Goal: Information Seeking & Learning: Learn about a topic

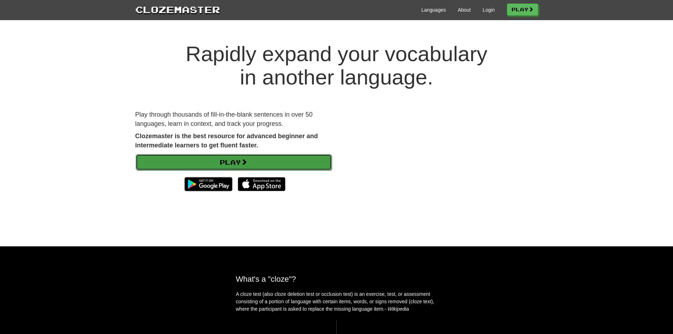
click at [232, 163] on link "Play" at bounding box center [234, 162] width 196 height 16
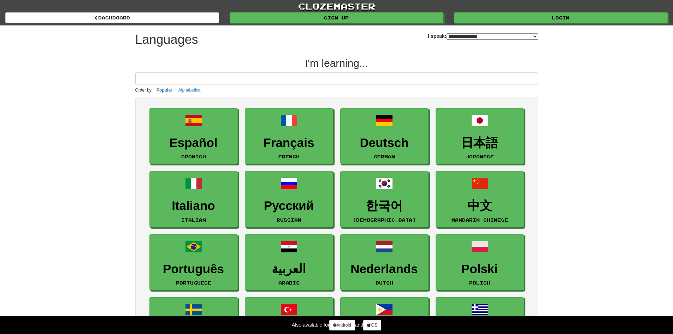
select select "*******"
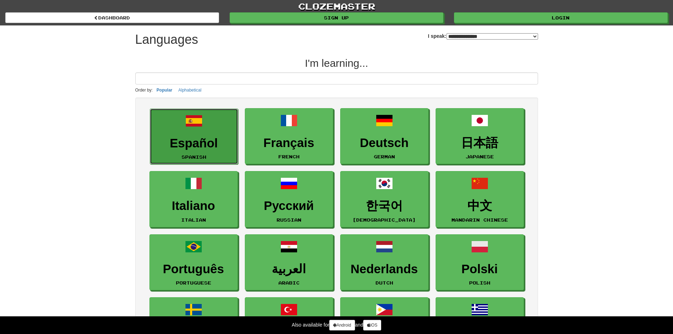
click at [216, 153] on link "Español Spanish" at bounding box center [194, 137] width 88 height 56
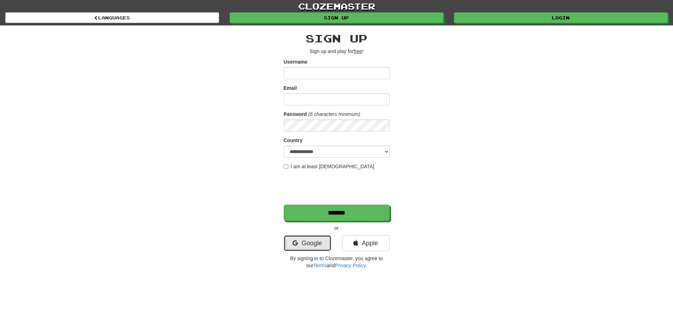
click at [309, 246] on link "Google" at bounding box center [308, 243] width 48 height 16
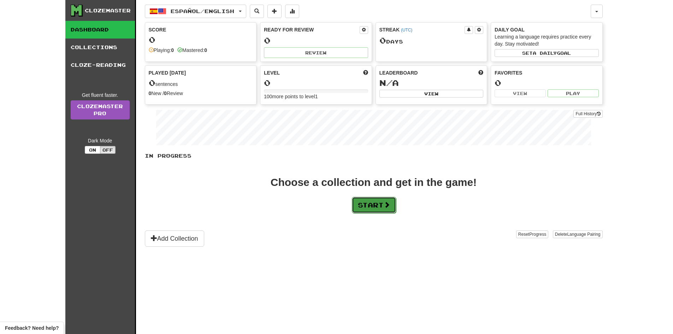
click at [382, 208] on button "Start" at bounding box center [374, 205] width 44 height 16
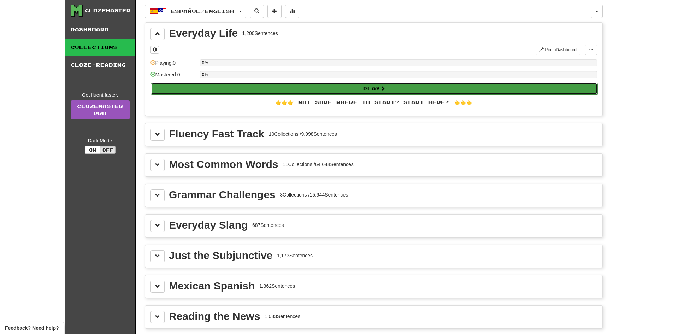
click at [312, 89] on button "Play" at bounding box center [374, 89] width 447 height 12
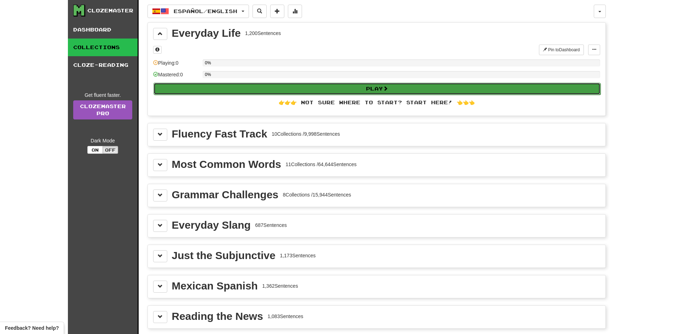
select select "**"
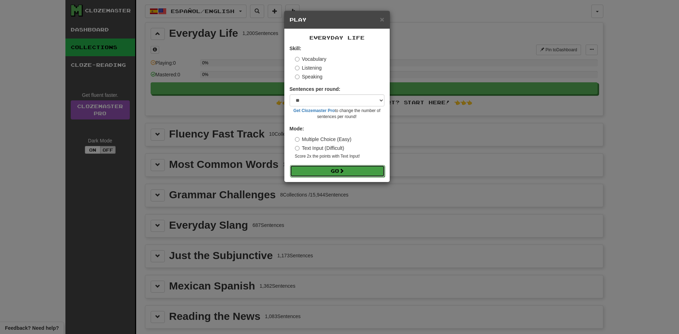
click at [348, 168] on button "Go" at bounding box center [337, 171] width 95 height 12
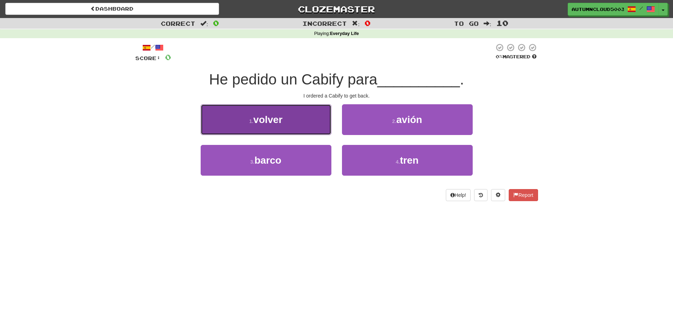
click at [289, 129] on button "1 . volver" at bounding box center [266, 119] width 131 height 31
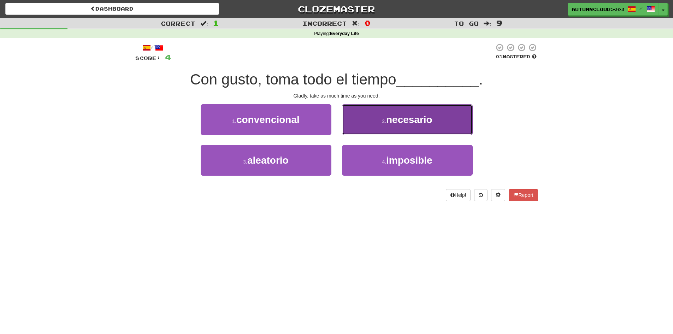
click at [416, 116] on span "necesario" at bounding box center [409, 119] width 46 height 11
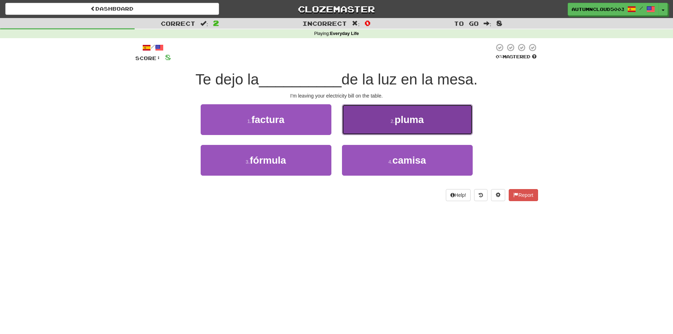
click at [438, 123] on button "2 . pluma" at bounding box center [407, 119] width 131 height 31
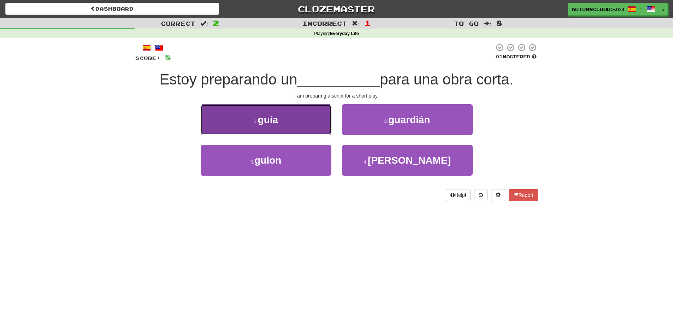
click at [293, 128] on button "1 . guía" at bounding box center [266, 119] width 131 height 31
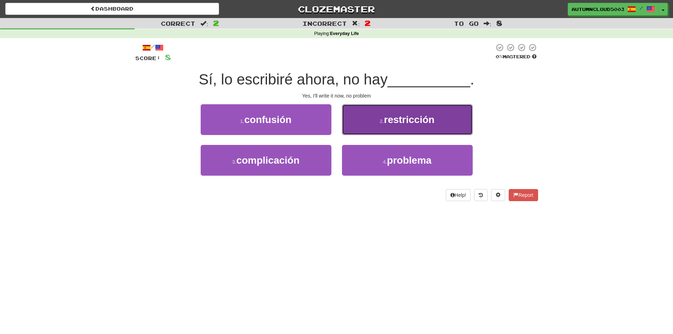
click at [370, 127] on button "2 . restricción" at bounding box center [407, 119] width 131 height 31
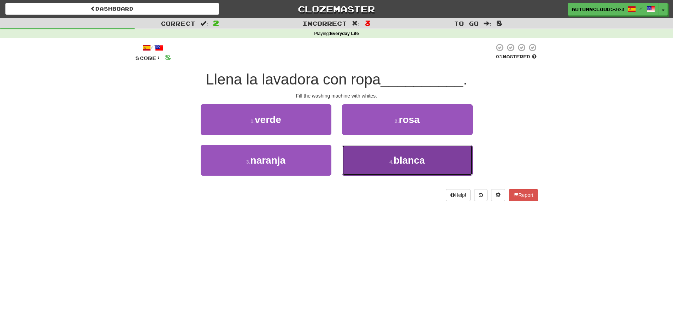
click at [391, 162] on small "4 ." at bounding box center [391, 162] width 4 height 6
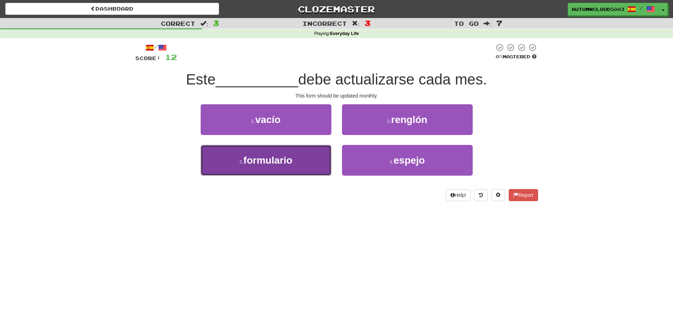
click at [315, 157] on button "3 . formulario" at bounding box center [266, 160] width 131 height 31
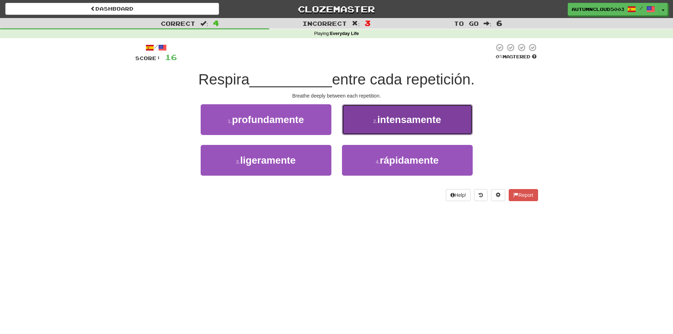
click at [359, 123] on button "2 . intensamente" at bounding box center [407, 119] width 131 height 31
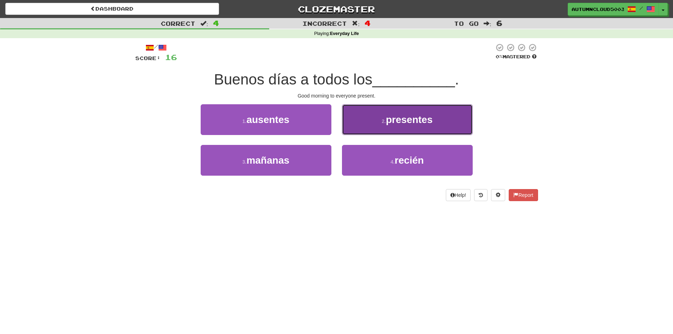
click at [388, 123] on span "presentes" at bounding box center [409, 119] width 47 height 11
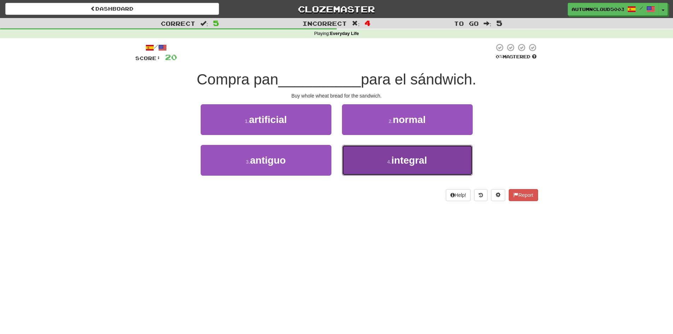
click at [376, 165] on button "4 . integral" at bounding box center [407, 160] width 131 height 31
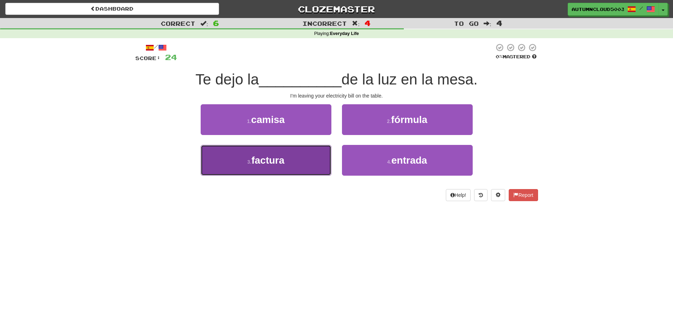
click at [305, 166] on button "3 . factura" at bounding box center [266, 160] width 131 height 31
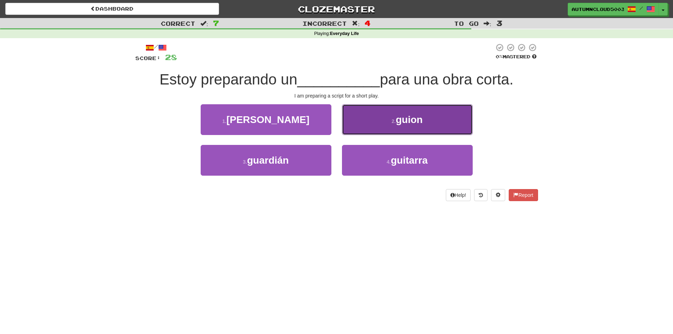
click at [400, 125] on span "guion" at bounding box center [409, 119] width 27 height 11
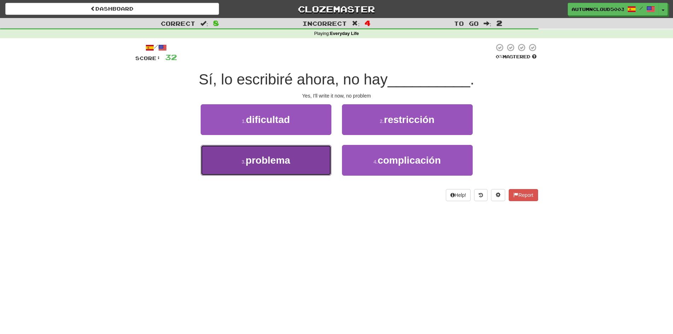
click at [294, 165] on button "3 . problema" at bounding box center [266, 160] width 131 height 31
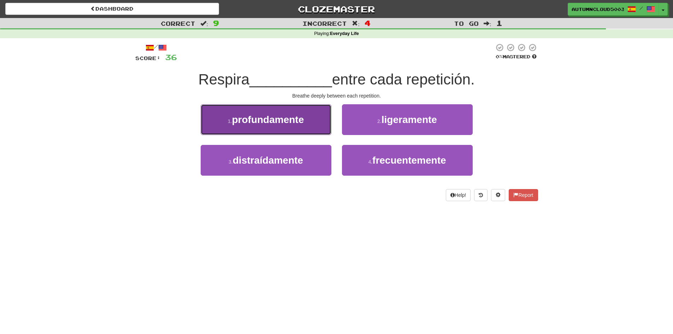
click at [301, 128] on button "1 . profundamente" at bounding box center [266, 119] width 131 height 31
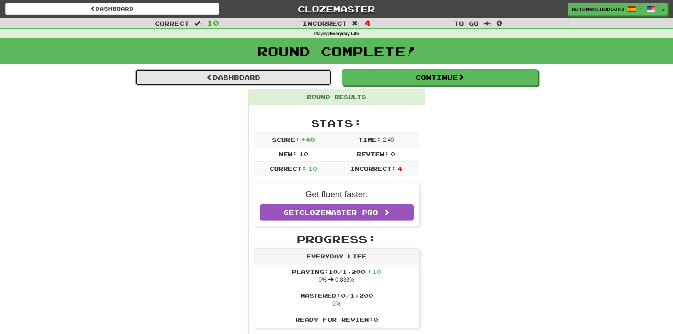
click at [246, 79] on link "Dashboard" at bounding box center [233, 77] width 196 height 16
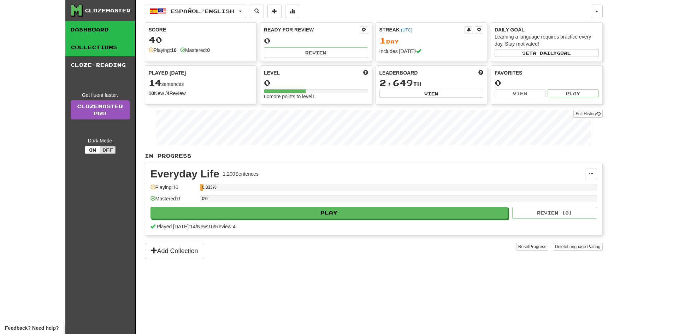
click at [104, 48] on link "Collections" at bounding box center [100, 48] width 70 height 18
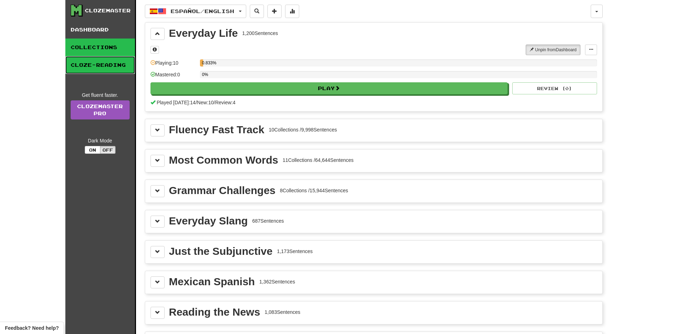
click at [120, 64] on link "Cloze-Reading" at bounding box center [100, 65] width 70 height 18
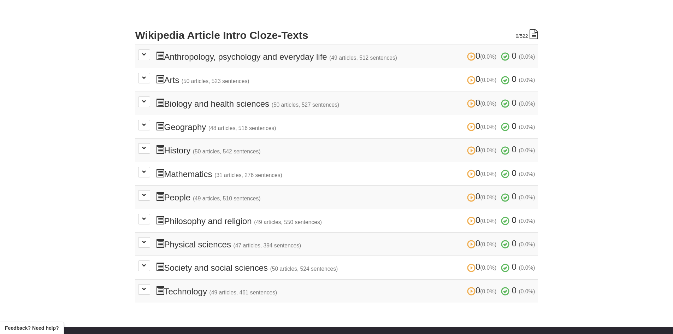
scroll to position [212, 0]
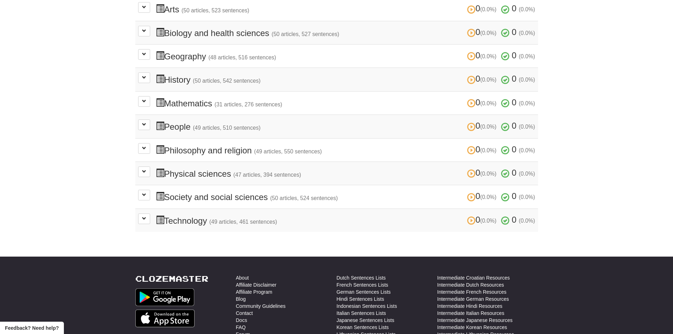
click at [161, 124] on span at bounding box center [160, 126] width 8 height 8
click at [141, 126] on button at bounding box center [144, 124] width 12 height 11
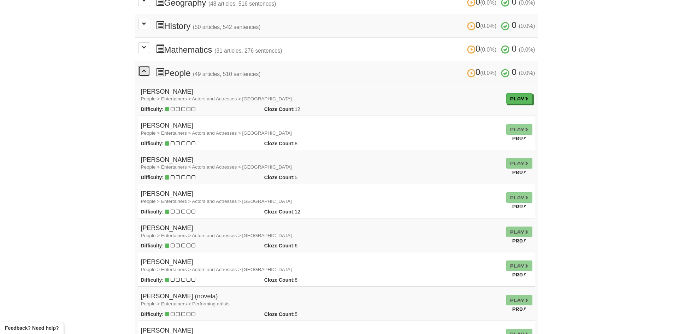
scroll to position [283, 0]
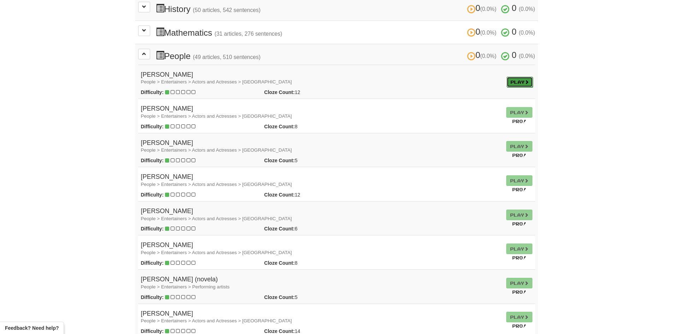
click at [520, 83] on link "Play" at bounding box center [520, 82] width 26 height 11
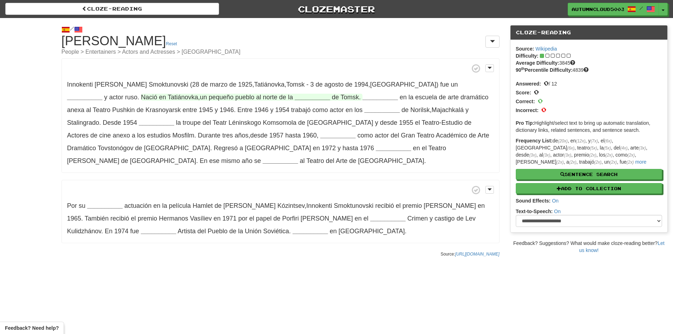
click at [209, 98] on span "pequeño" at bounding box center [221, 97] width 25 height 7
click at [209, 96] on span "pequeño" at bounding box center [221, 97] width 25 height 7
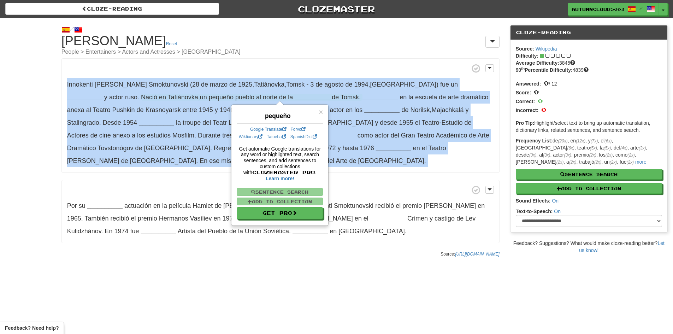
click at [209, 96] on span "pequeño" at bounding box center [221, 97] width 25 height 7
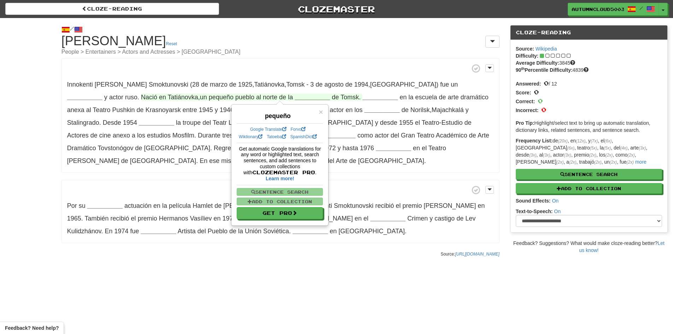
click at [209, 96] on span "pequeño" at bounding box center [221, 97] width 25 height 7
click at [320, 111] on span "×" at bounding box center [321, 112] width 4 height 8
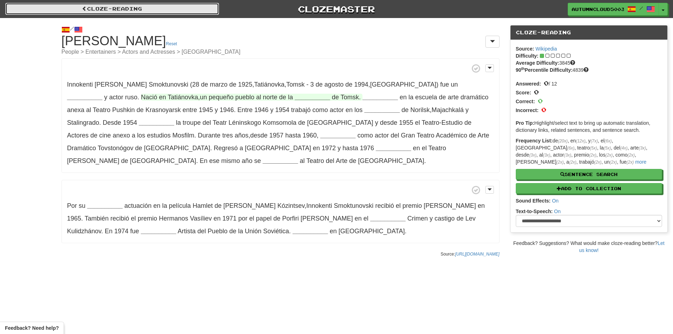
click at [64, 12] on link "Cloze-Reading" at bounding box center [112, 9] width 214 height 12
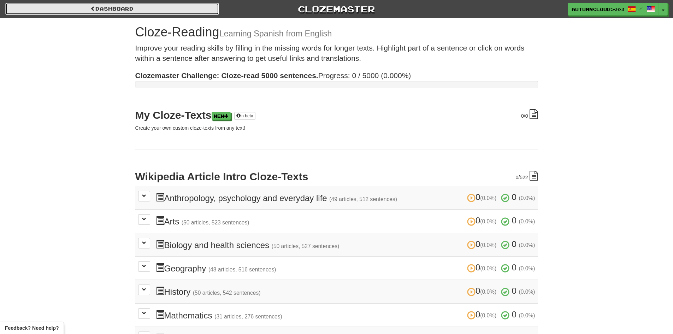
click at [87, 6] on link "Dashboard" at bounding box center [112, 9] width 214 height 12
